Goal: Information Seeking & Learning: Learn about a topic

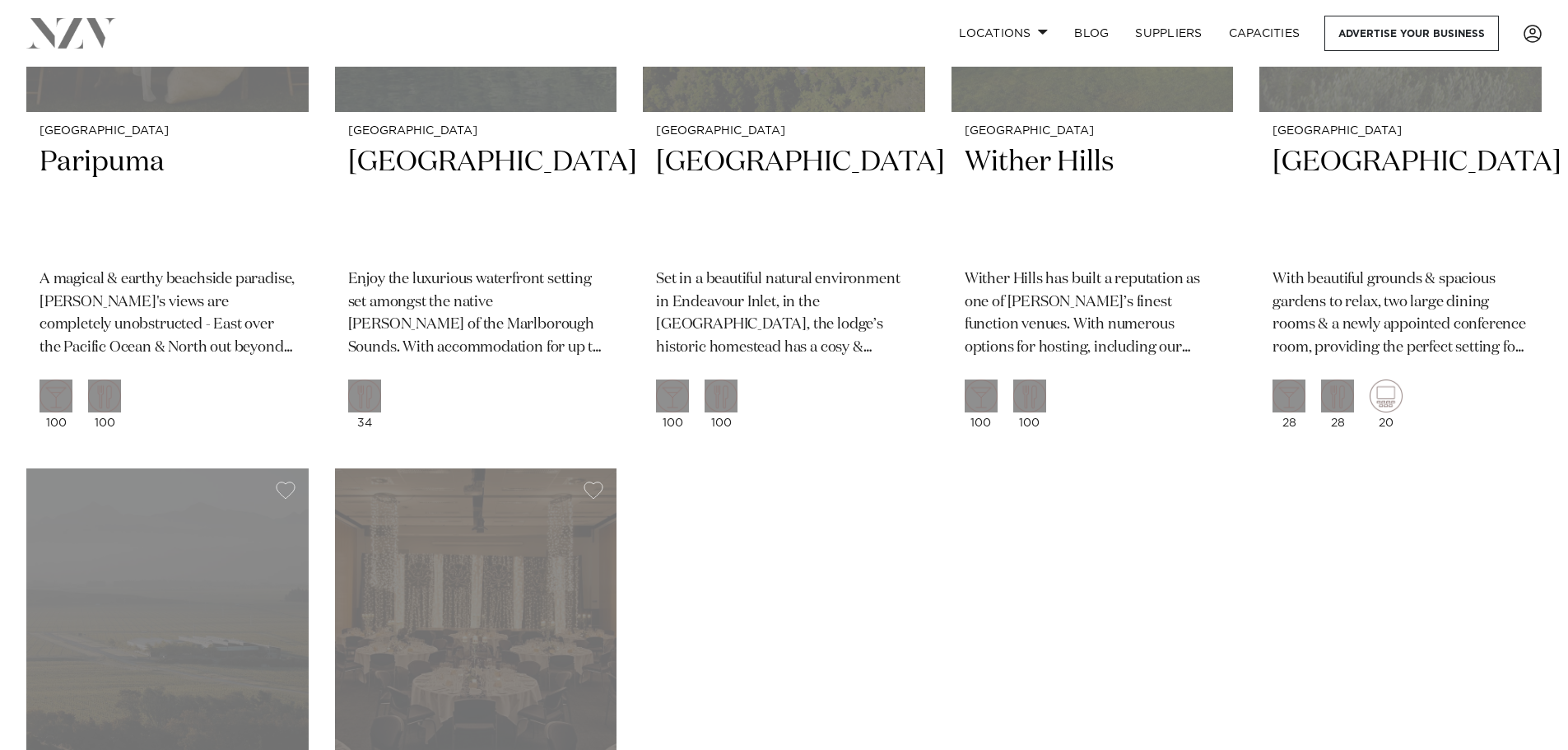
scroll to position [823, 0]
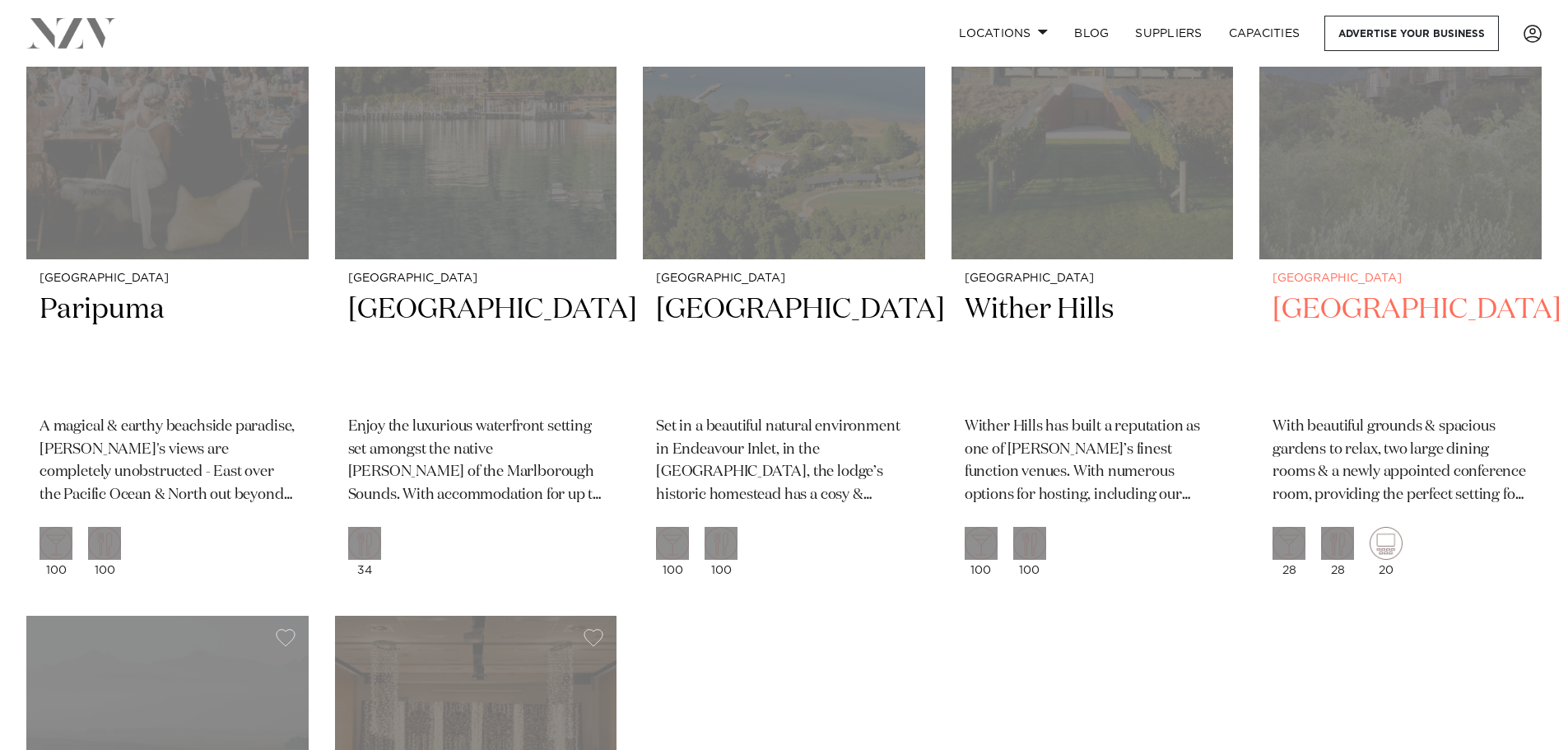
click at [1389, 306] on h2 "[GEOGRAPHIC_DATA]" at bounding box center [1400, 346] width 256 height 111
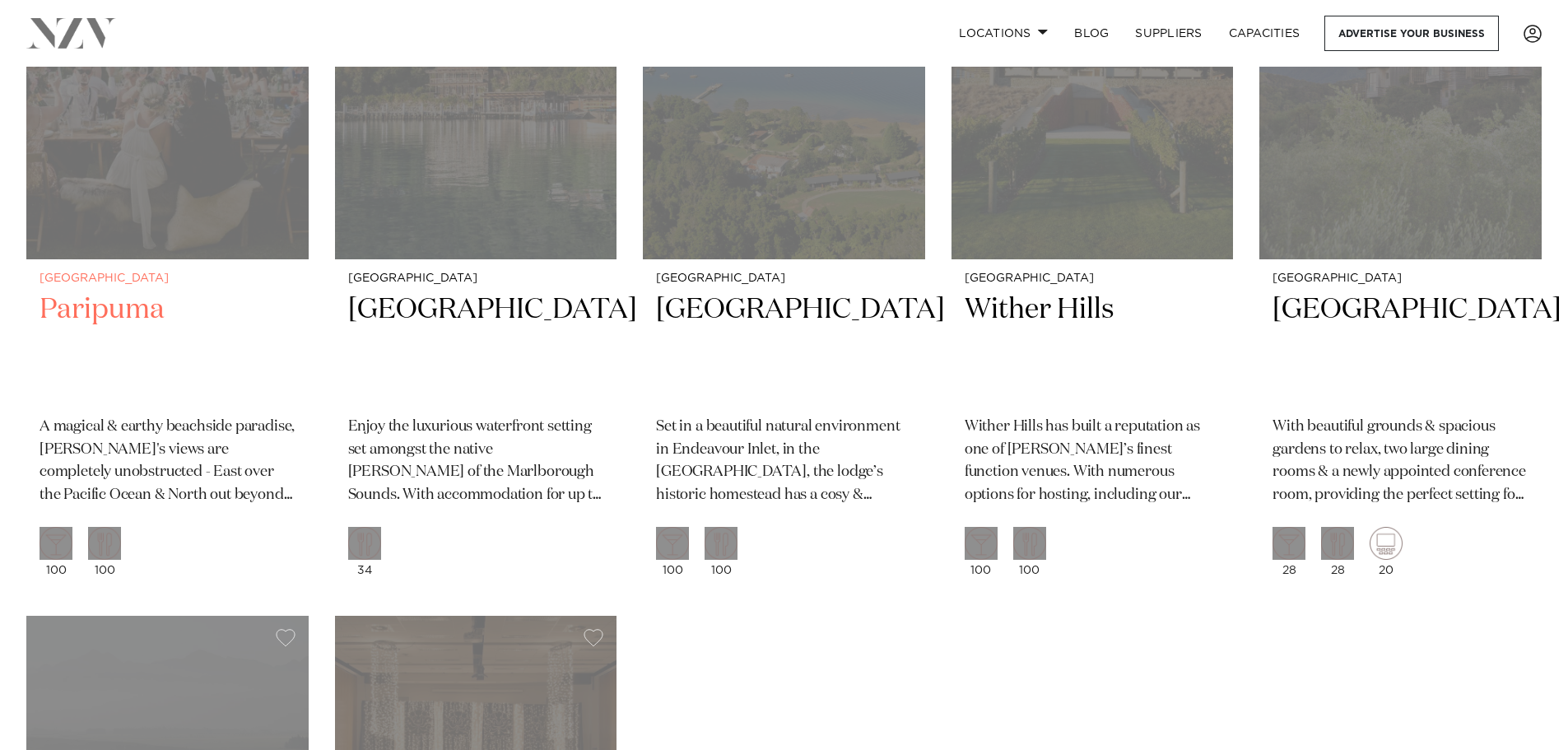
scroll to position [658, 0]
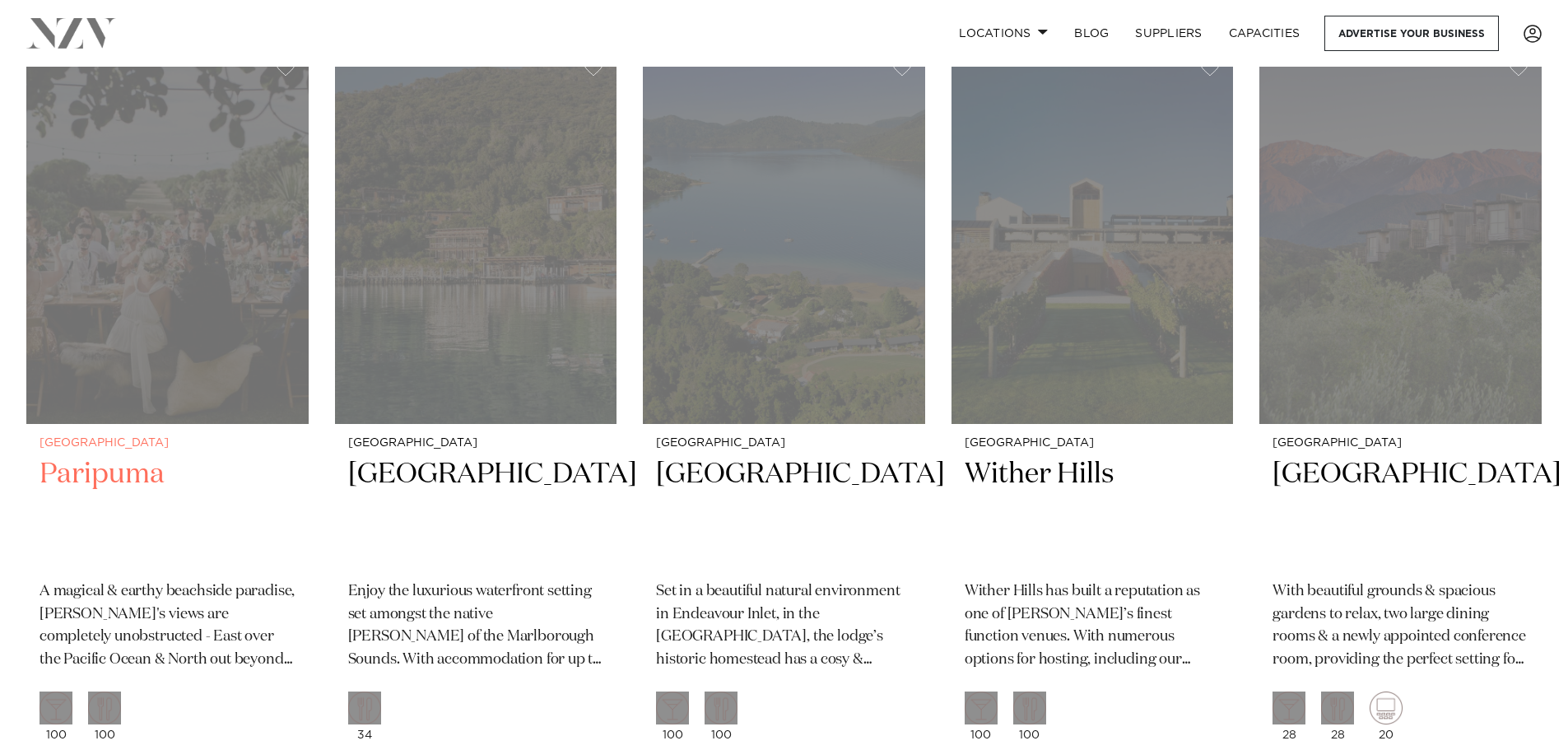
click at [142, 437] on small "[GEOGRAPHIC_DATA]" at bounding box center [167, 443] width 256 height 13
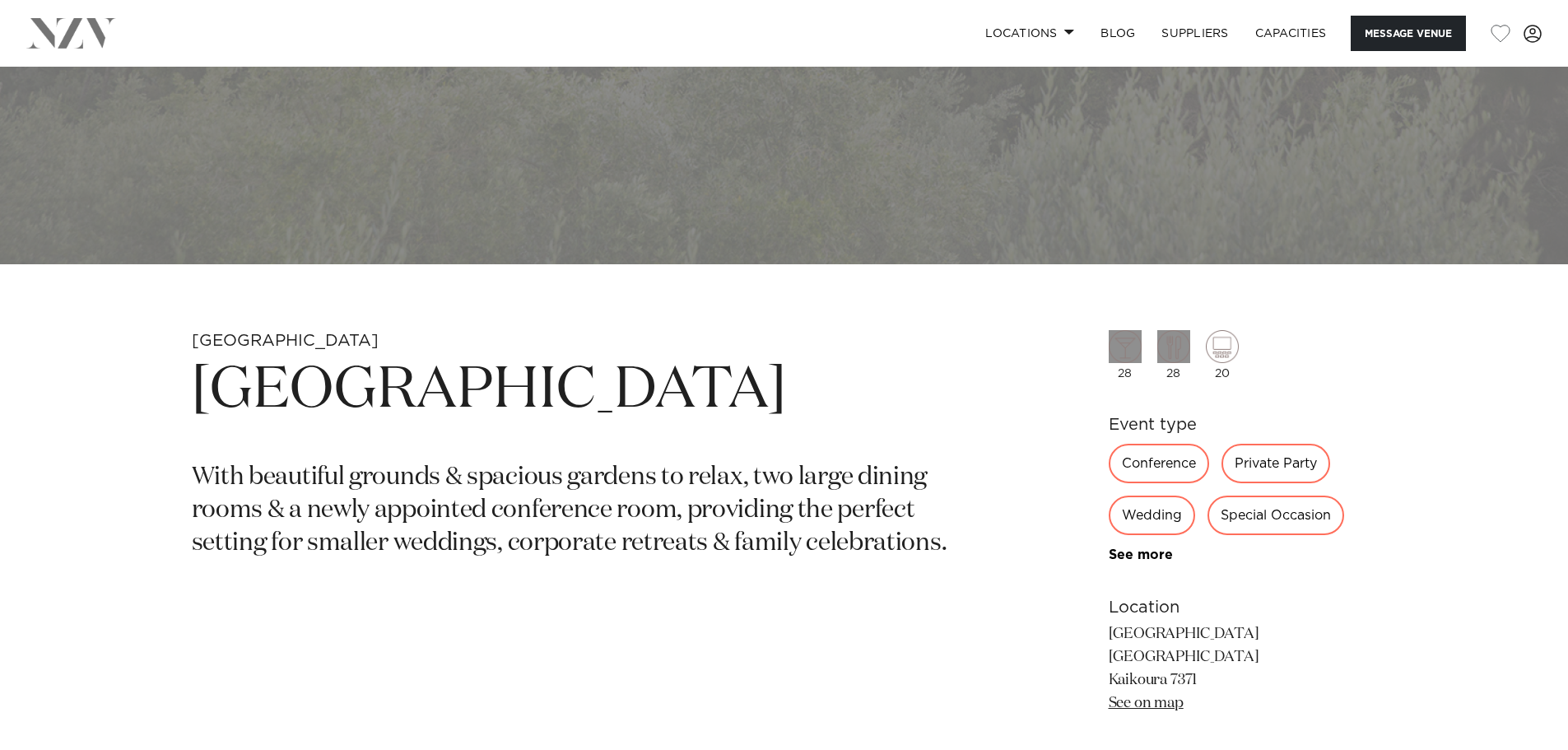
scroll to position [741, 0]
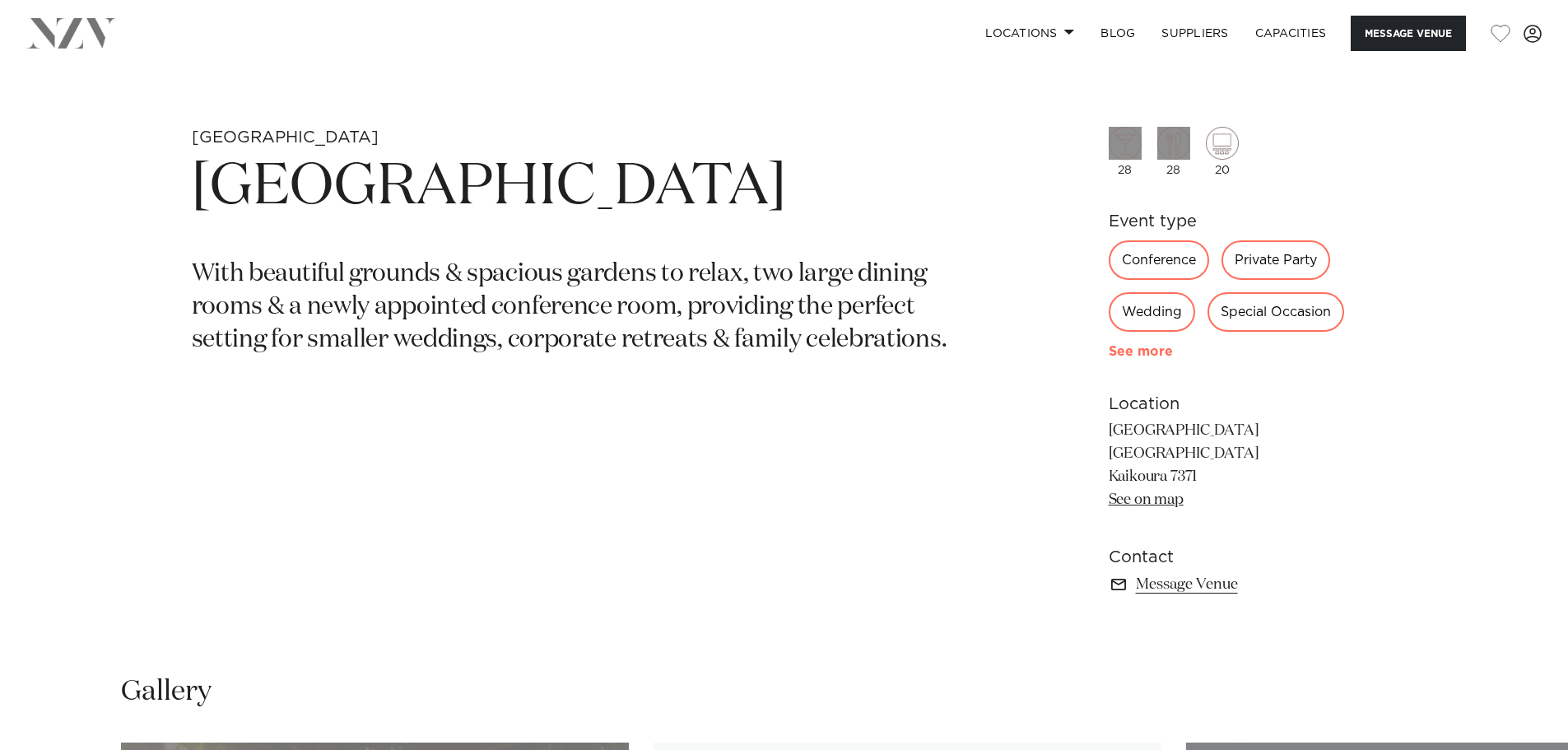
click at [1147, 357] on link "See more" at bounding box center [1173, 351] width 129 height 13
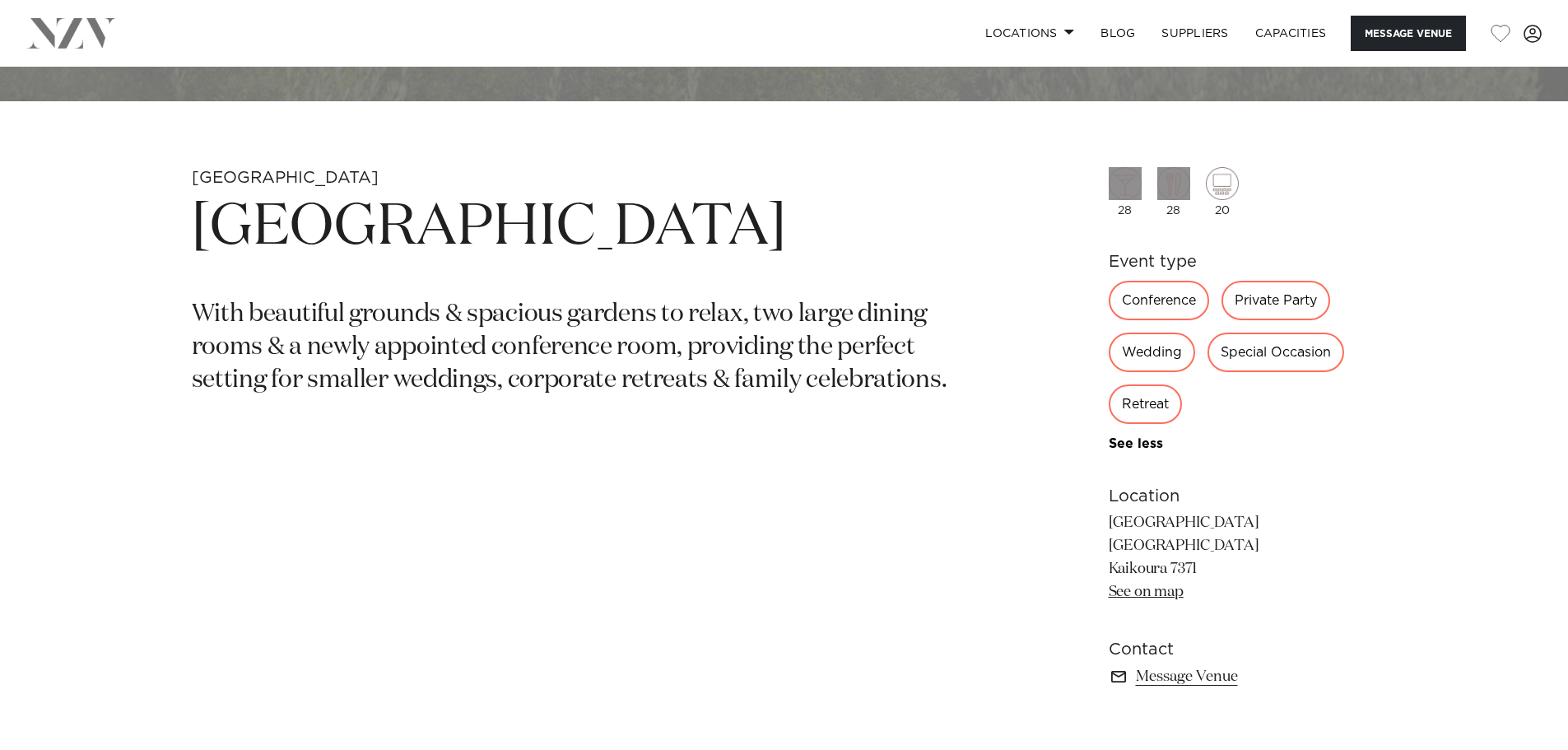
scroll to position [330, 0]
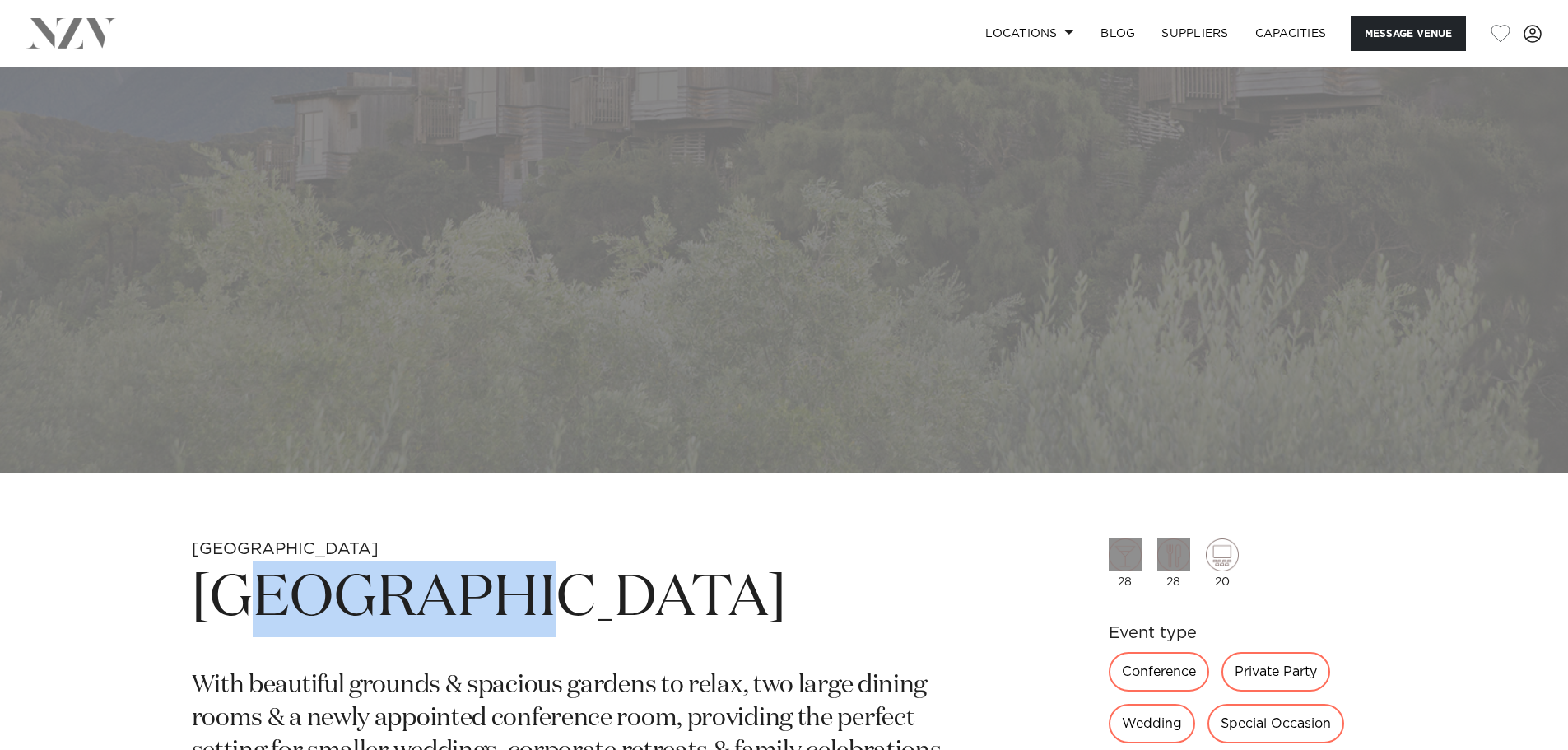
drag, startPoint x: 522, startPoint y: 583, endPoint x: 265, endPoint y: 592, distance: 257.2
click at [265, 592] on h1 "[GEOGRAPHIC_DATA]" at bounding box center [592, 599] width 800 height 76
drag, startPoint x: 582, startPoint y: 594, endPoint x: 194, endPoint y: 584, distance: 388.1
click at [194, 584] on h1 "[GEOGRAPHIC_DATA]" at bounding box center [592, 599] width 800 height 76
copy h1 "[GEOGRAPHIC_DATA]"
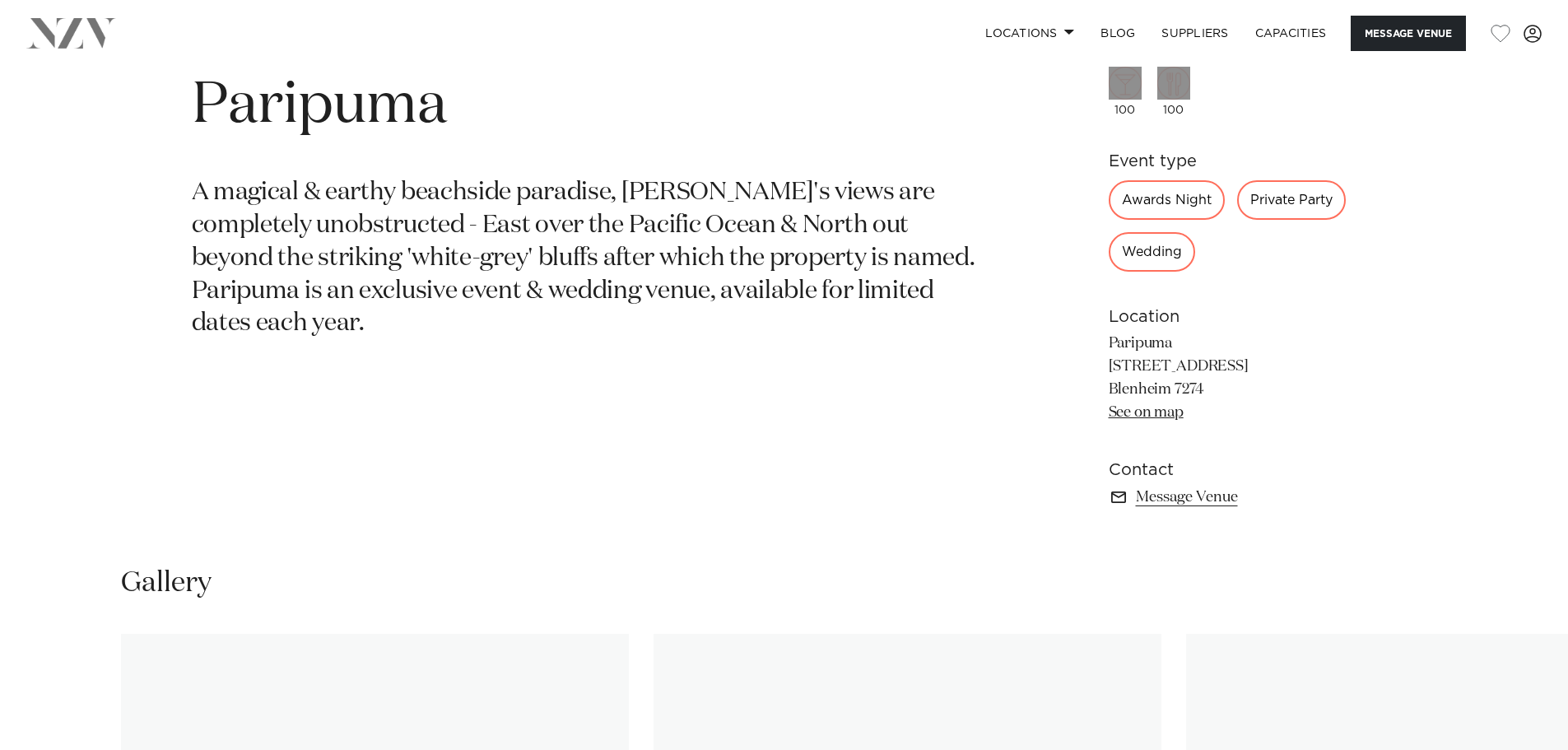
scroll to position [823, 0]
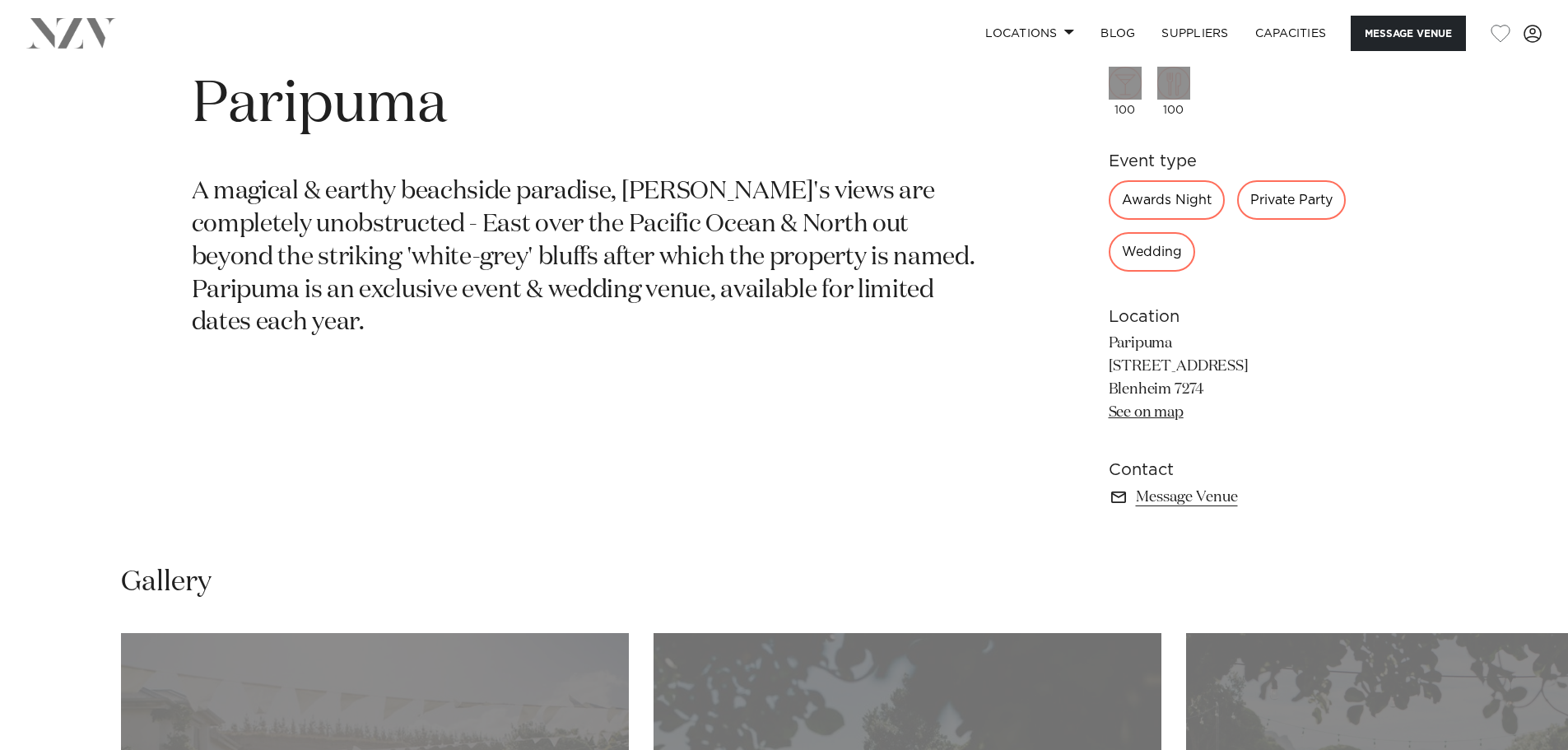
click at [308, 88] on h1 "Paripuma" at bounding box center [592, 105] width 800 height 76
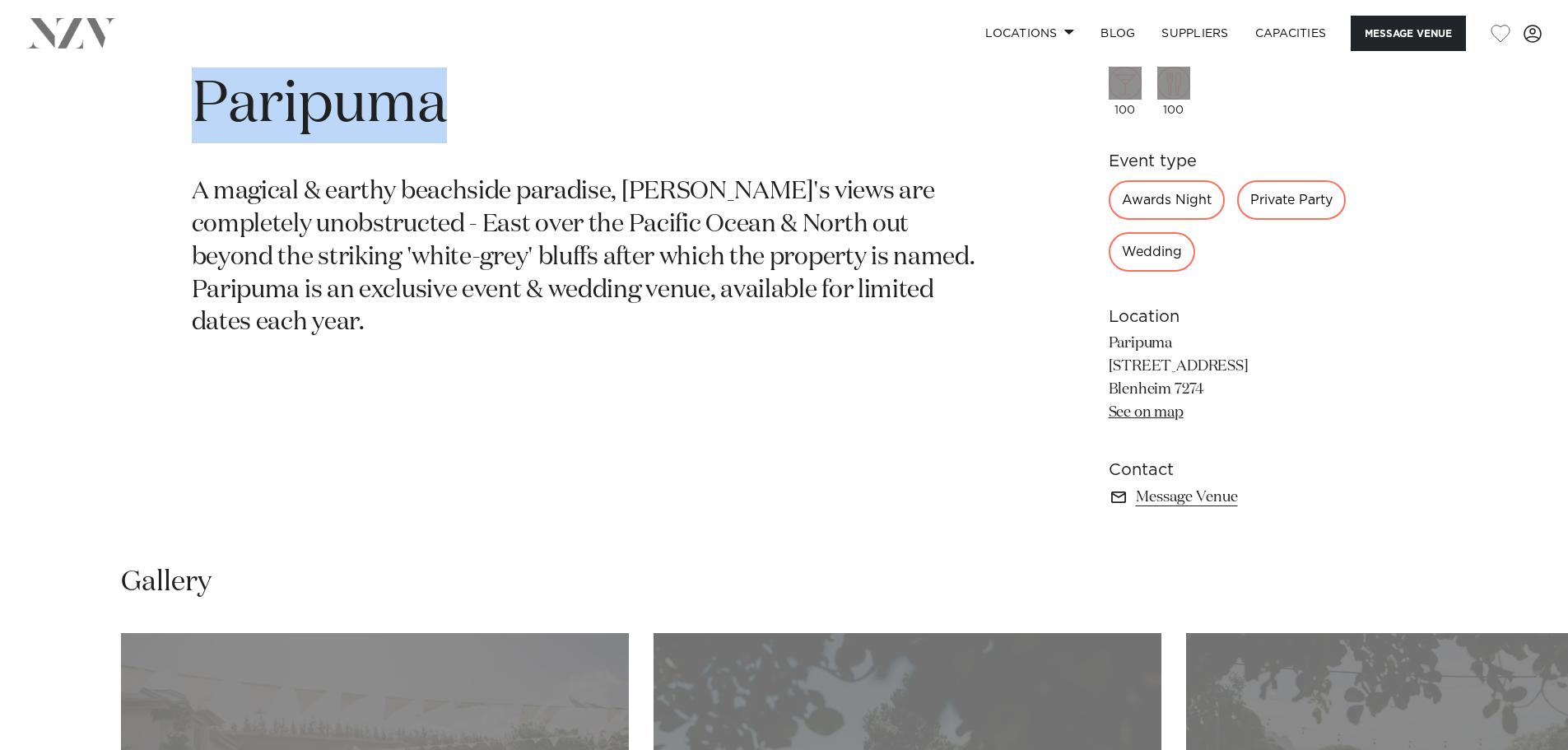
click at [308, 88] on h1 "Paripuma" at bounding box center [592, 105] width 800 height 76
copy h1 "Paripuma"
